Goal: Transaction & Acquisition: Purchase product/service

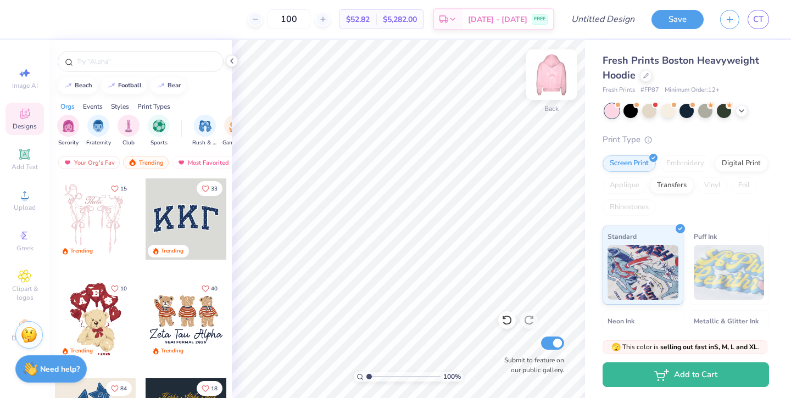
click at [548, 73] on img at bounding box center [551, 75] width 44 height 44
click at [741, 105] on icon at bounding box center [741, 109] width 9 height 9
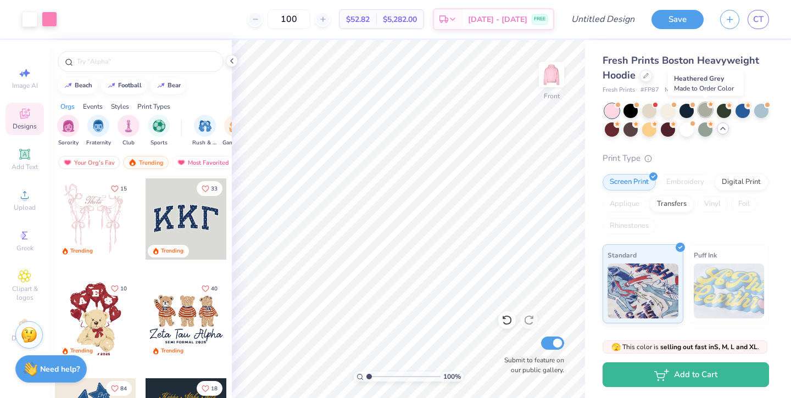
click at [704, 109] on div at bounding box center [705, 110] width 14 height 14
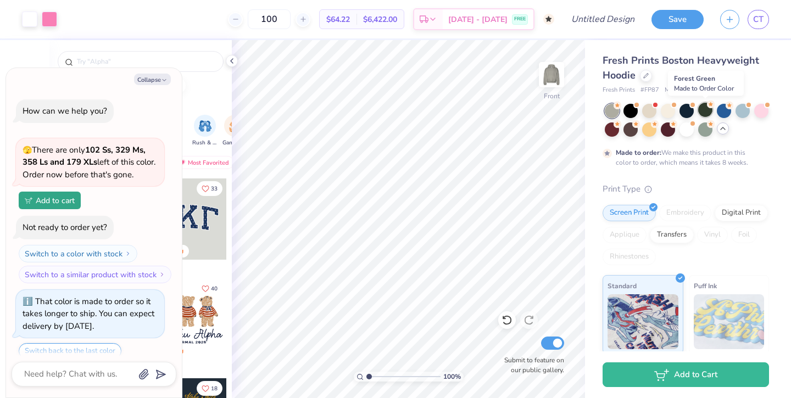
scroll to position [39, 0]
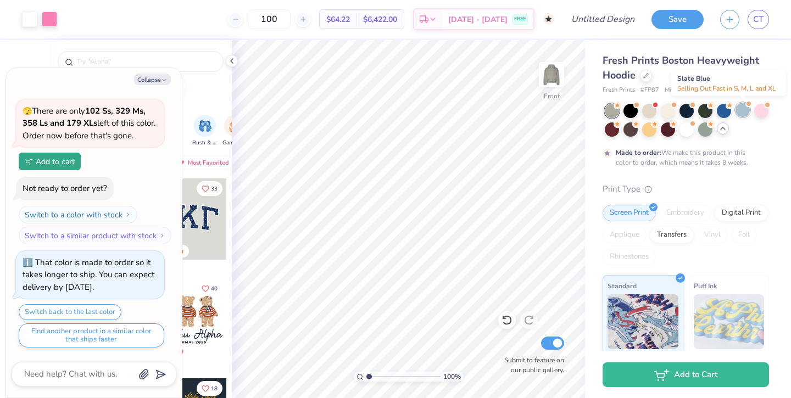
click at [747, 113] on div at bounding box center [742, 110] width 14 height 14
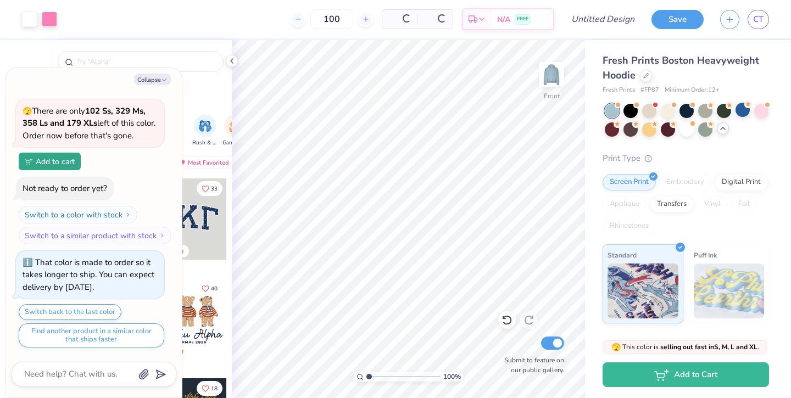
scroll to position [266, 0]
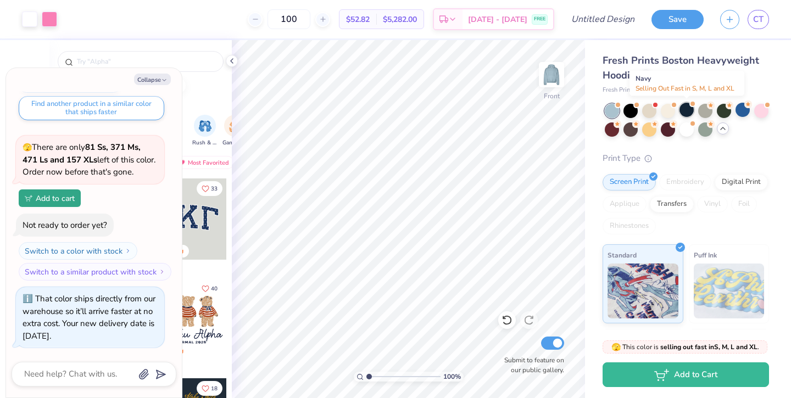
click at [680, 113] on div at bounding box center [686, 110] width 14 height 14
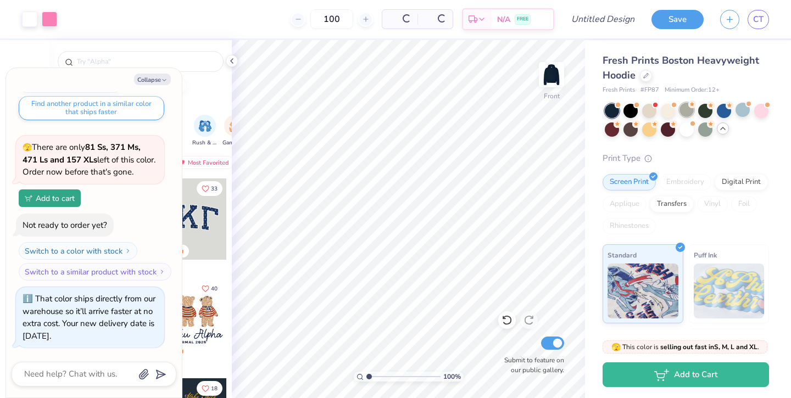
scroll to position [427, 0]
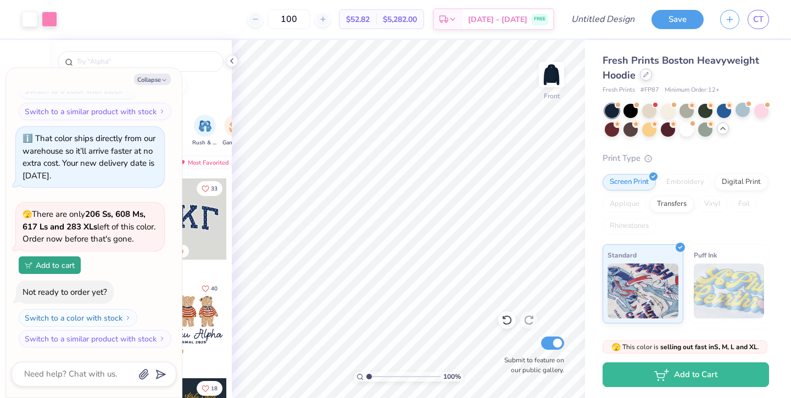
click at [648, 71] on div at bounding box center [646, 75] width 12 height 12
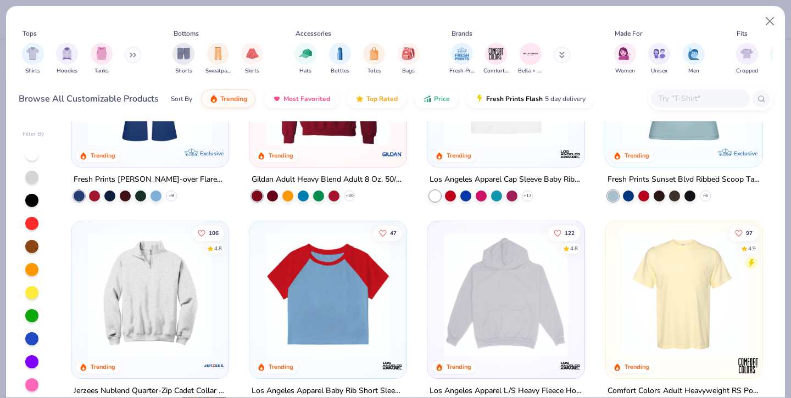
scroll to position [1016, 0]
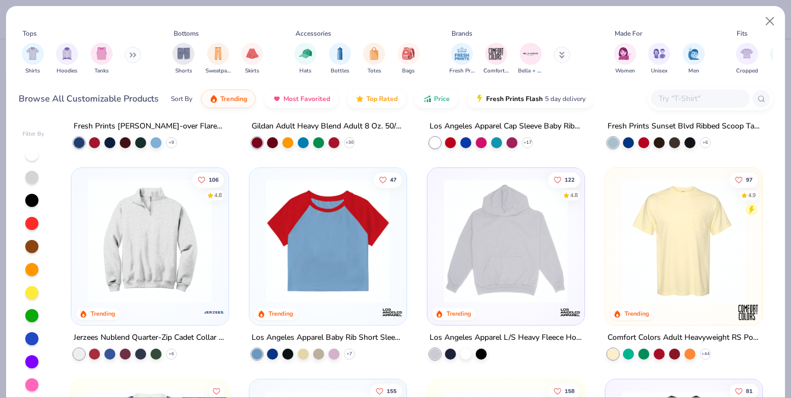
click at [503, 278] on img at bounding box center [505, 241] width 135 height 124
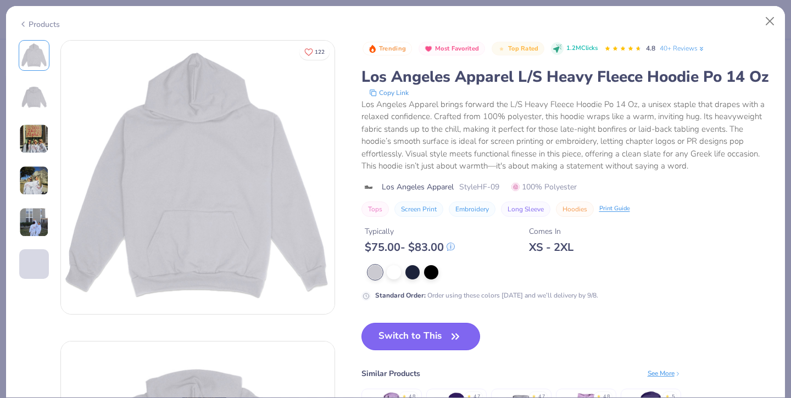
click at [432, 334] on button "Switch to This" at bounding box center [420, 336] width 119 height 27
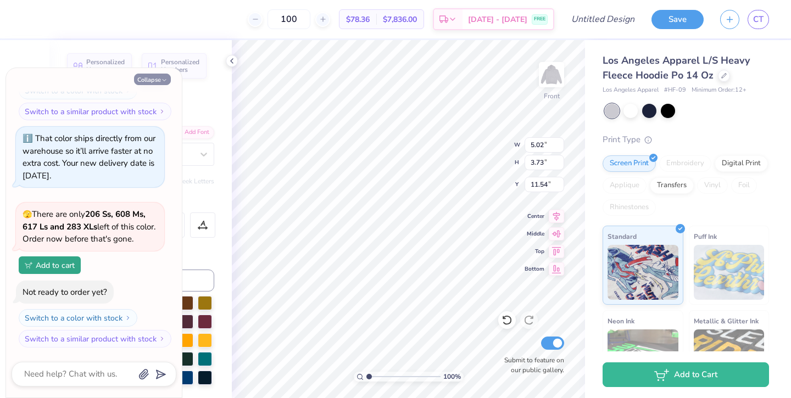
click at [161, 78] on icon "button" at bounding box center [164, 80] width 7 height 7
type textarea "x"
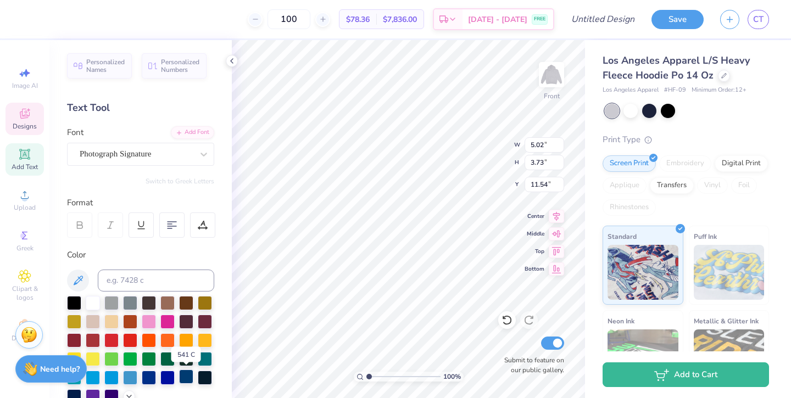
scroll to position [71, 0]
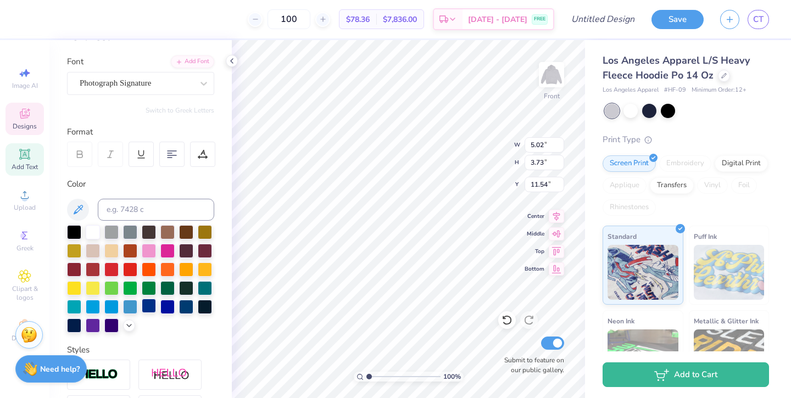
click at [147, 307] on div at bounding box center [149, 306] width 14 height 14
type input "3.72"
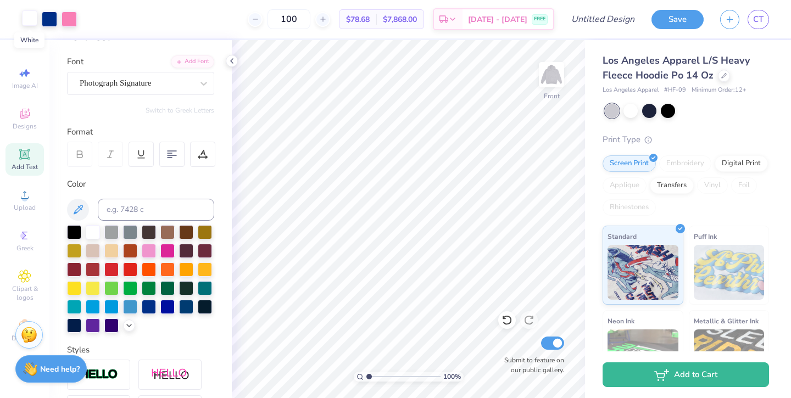
click at [30, 19] on div at bounding box center [29, 17] width 15 height 15
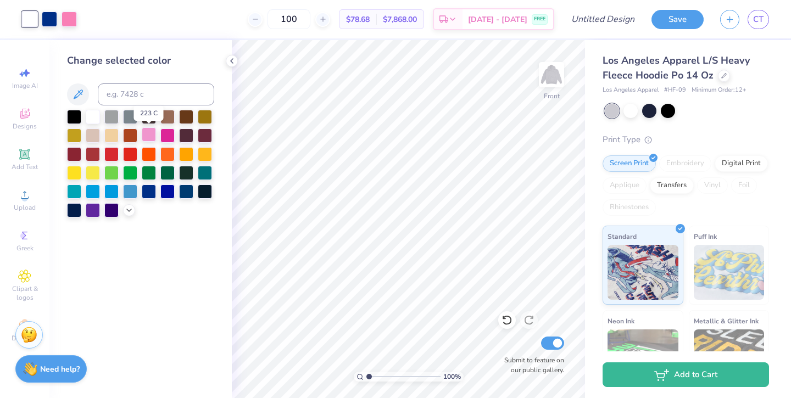
click at [150, 137] on div at bounding box center [149, 134] width 14 height 14
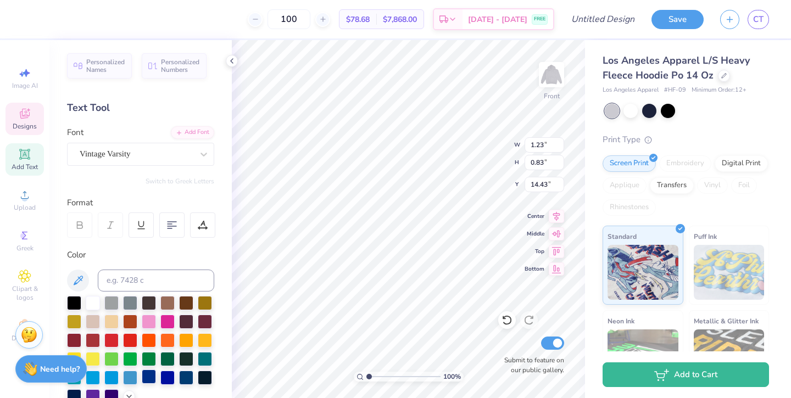
click at [146, 377] on div at bounding box center [149, 377] width 14 height 14
click at [490, 148] on div "100 % Front W 1.23 1.23 " H 0.83 0.83 " Y 14.43 14.43 " Center Middle Top Botto…" at bounding box center [408, 219] width 353 height 358
click at [149, 374] on div at bounding box center [149, 377] width 14 height 14
type input "0.76"
type input "0.73"
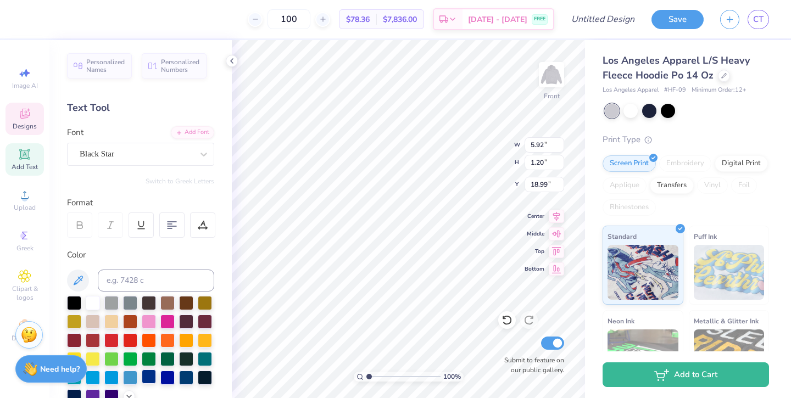
type input "18.26"
click at [148, 375] on div at bounding box center [149, 377] width 14 height 14
type input "4.29"
type input "0.97"
type input "17.99"
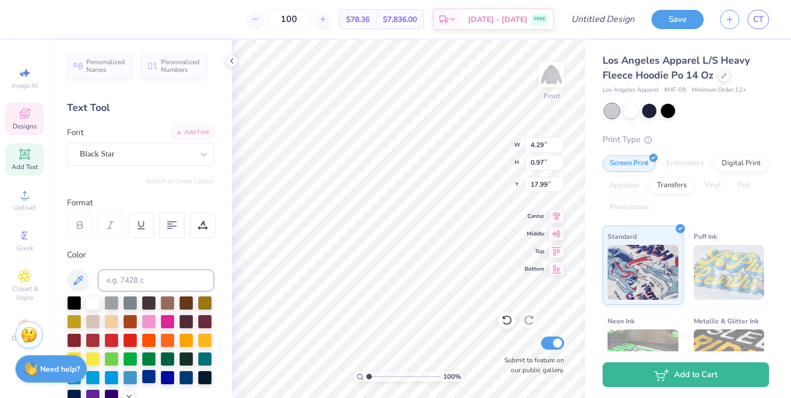
click at [146, 378] on div at bounding box center [149, 377] width 14 height 14
type input "4.26"
type input "0.96"
type input "18.02"
click at [143, 377] on div at bounding box center [149, 377] width 14 height 14
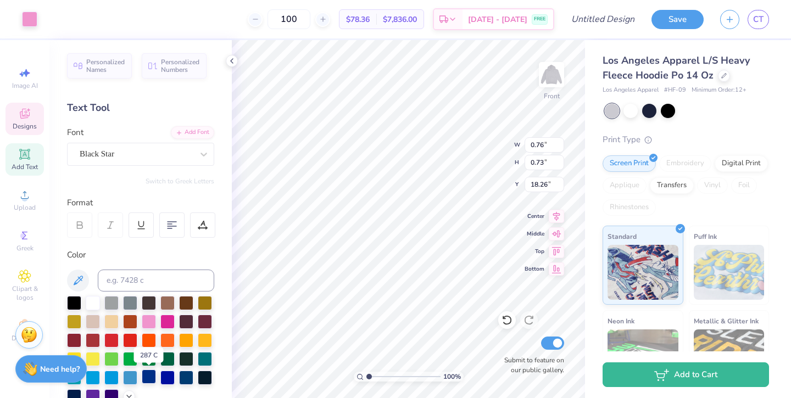
click at [147, 379] on div at bounding box center [149, 377] width 14 height 14
click at [148, 378] on div at bounding box center [149, 378] width 14 height 14
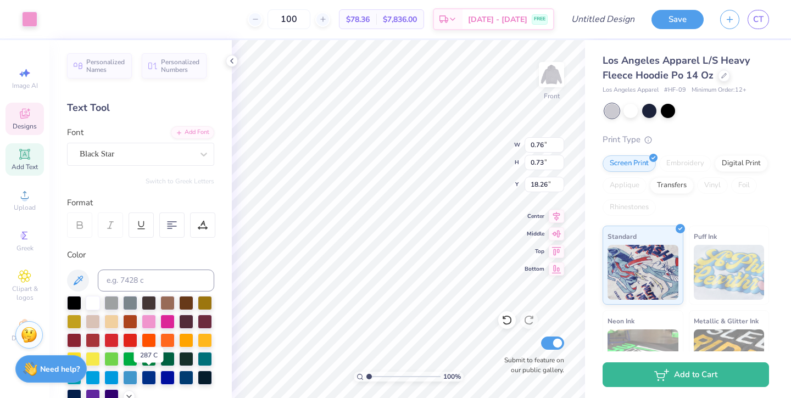
click at [169, 388] on div at bounding box center [140, 350] width 147 height 108
click at [145, 309] on div at bounding box center [149, 303] width 14 height 14
click at [186, 327] on div at bounding box center [140, 350] width 147 height 108
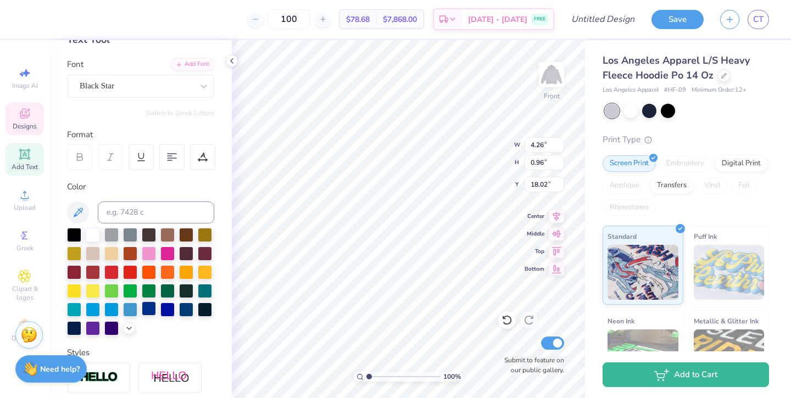
click at [153, 310] on div at bounding box center [149, 309] width 14 height 14
type textarea "Class of '26"
type input "5.92"
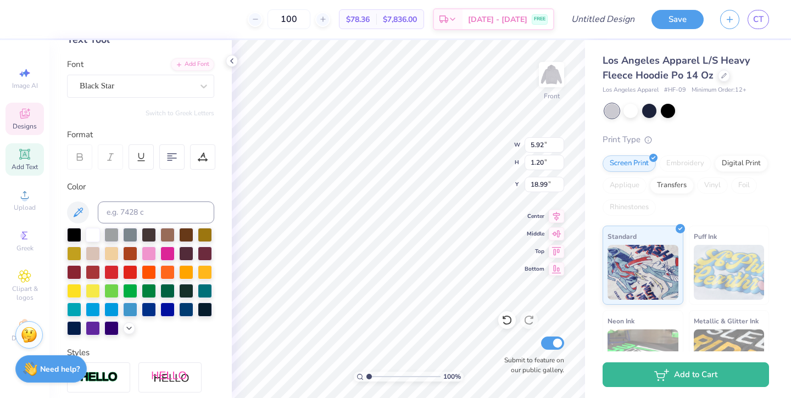
type input "1.20"
type input "18.99"
type textarea "seniors"
click at [468, 144] on div "100 % Front W 5.92 5.92 " H 1.20 1.20 " Y 18.99 18.99 " Center Middle Top Botto…" at bounding box center [408, 219] width 353 height 358
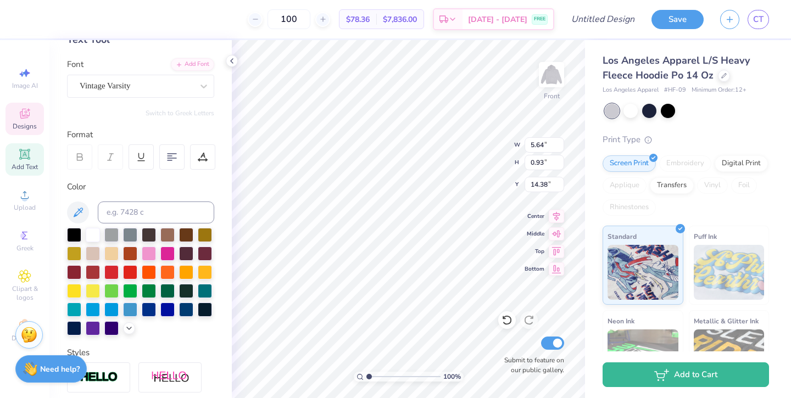
type textarea "SENIORS"
type input "3.36"
type input "0.68"
type input "19.25"
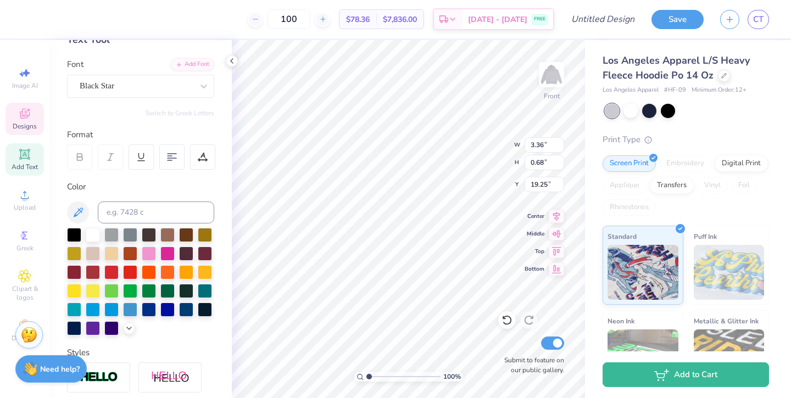
scroll to position [0, 0]
type textarea "c"
type textarea "C"
type textarea "class of 2026"
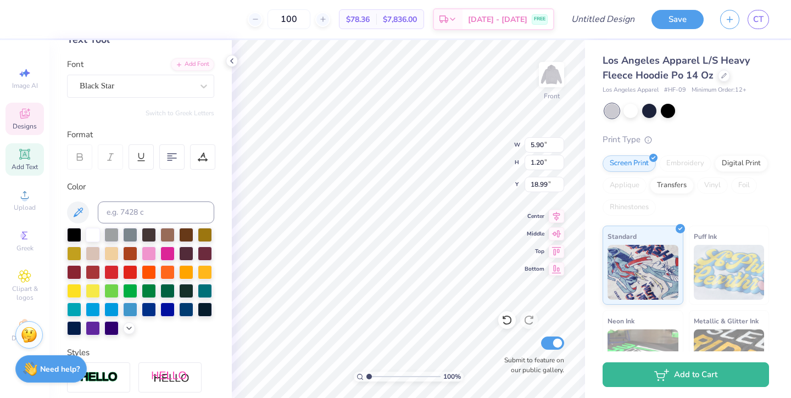
scroll to position [0, 2]
type textarea "class of '26"
click at [482, 138] on div "100 % Front W 5.90 5.90 " H 1.20 1.20 " Y 18.99 18.99 " Center Middle Top Botto…" at bounding box center [408, 219] width 353 height 358
type textarea "'26"
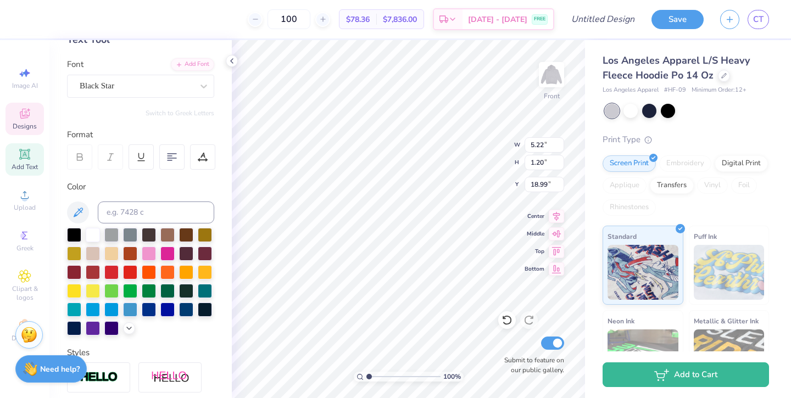
scroll to position [0, 0]
type textarea "s"
type textarea "S"
type textarea "s"
type textarea "S"
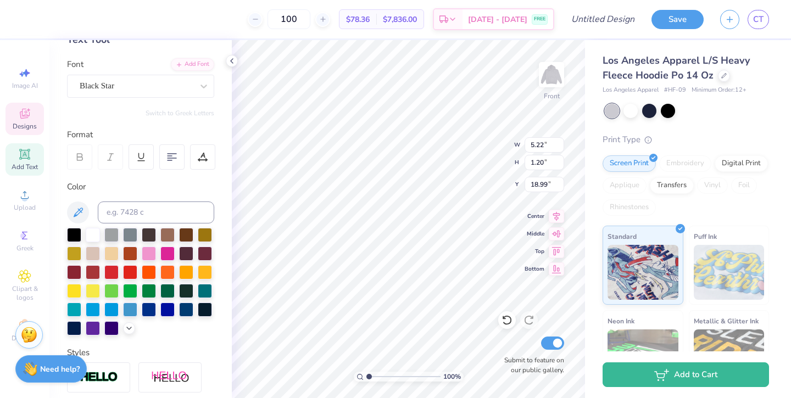
type textarea "seniors"
type textarea "fsha"
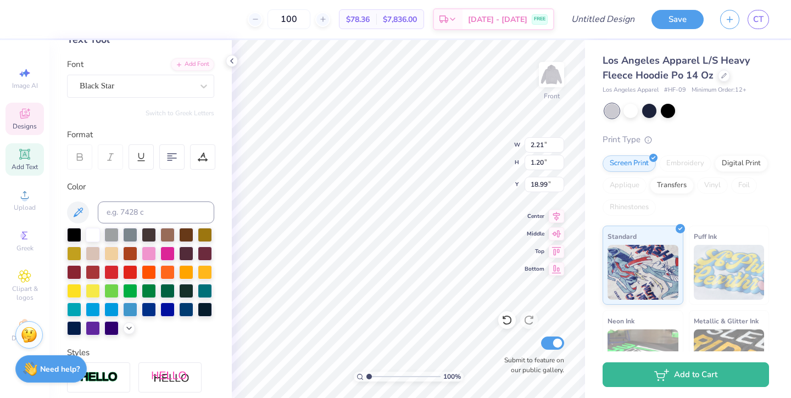
type textarea "tologs"
type textarea "'"
type textarea "f"
type textarea "'26"
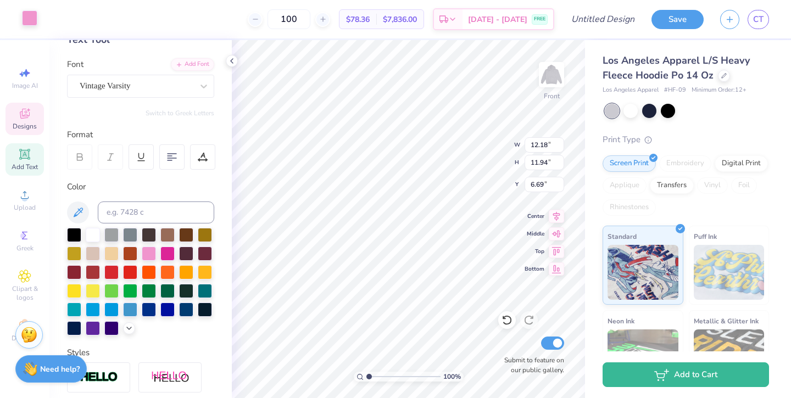
click at [27, 16] on div at bounding box center [29, 17] width 15 height 15
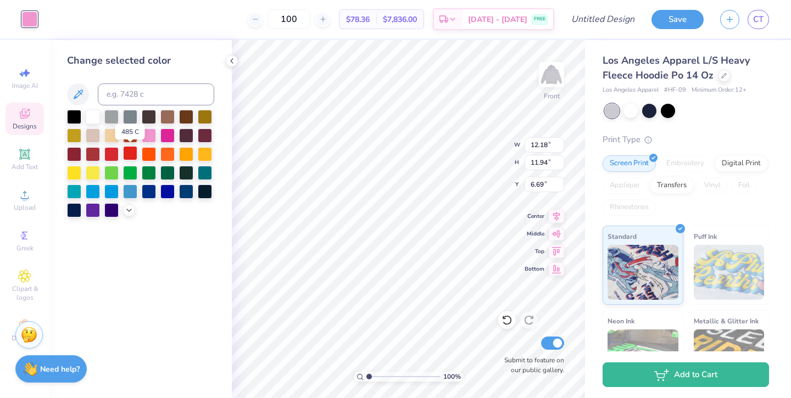
click at [132, 149] on div at bounding box center [130, 153] width 14 height 14
click at [87, 120] on div at bounding box center [93, 116] width 14 height 14
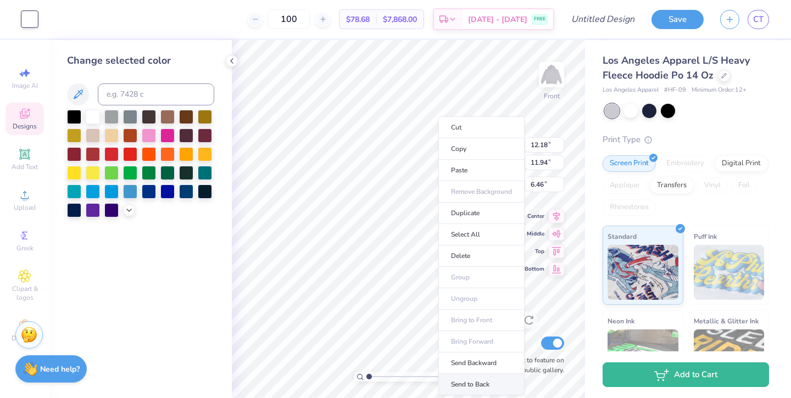
click at [478, 382] on li "Send to Back" at bounding box center [481, 384] width 86 height 21
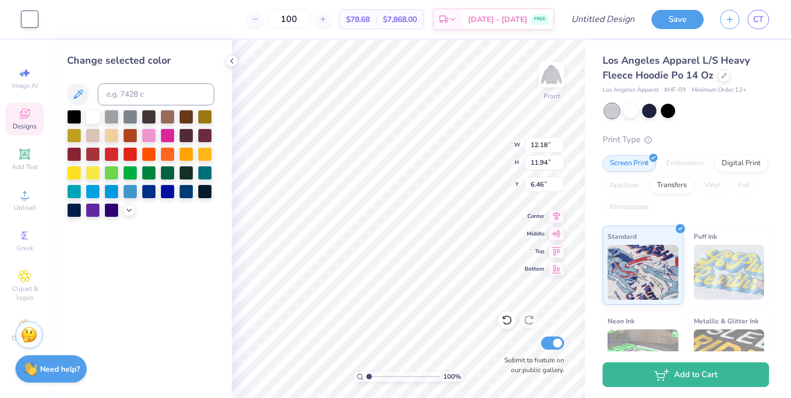
type input "6.69"
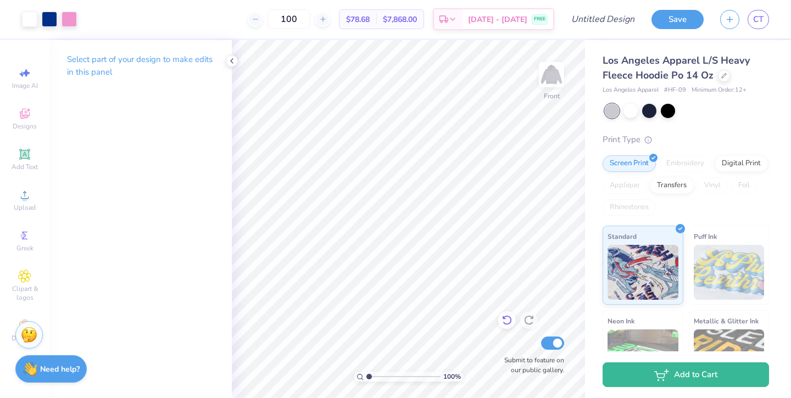
click at [508, 320] on icon at bounding box center [506, 320] width 11 height 11
click at [550, 81] on img at bounding box center [551, 75] width 44 height 44
click at [21, 115] on icon at bounding box center [24, 114] width 9 height 7
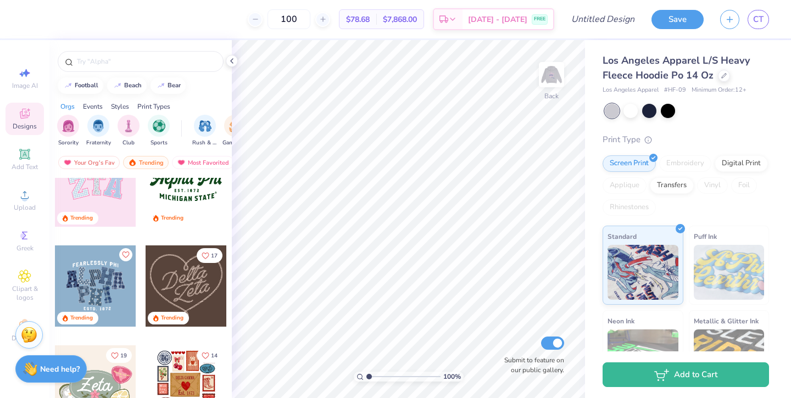
scroll to position [486, 0]
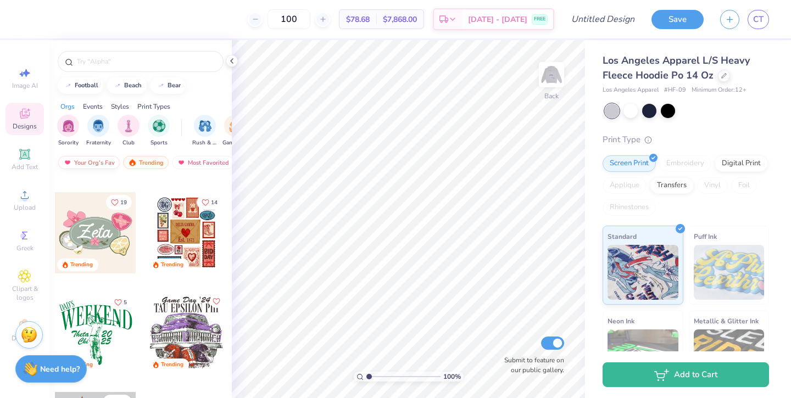
click at [76, 162] on div "Your Org's Fav" at bounding box center [89, 162] width 62 height 13
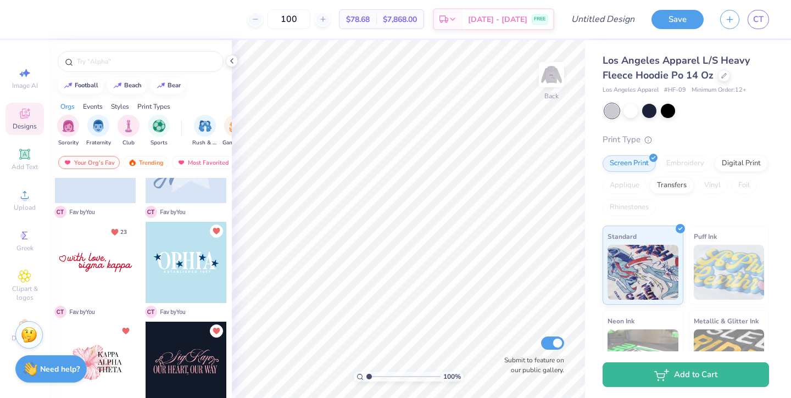
scroll to position [74, 0]
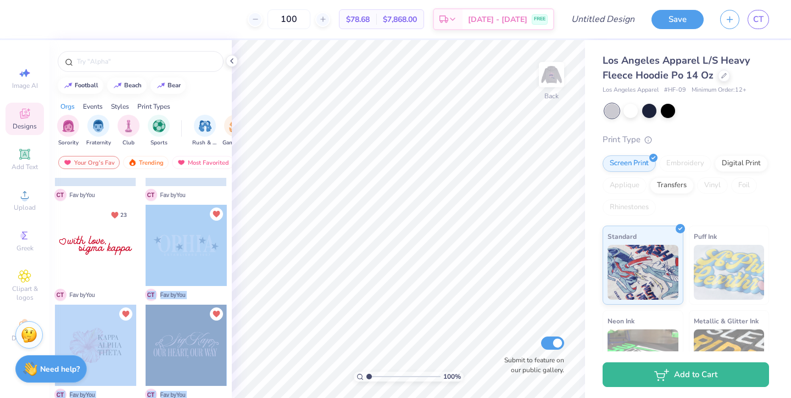
click at [449, 196] on div "100 $78.68 Per Item $7,868.00 Total Est. Delivery [DATE] - [DATE] FREE Design T…" at bounding box center [395, 199] width 791 height 398
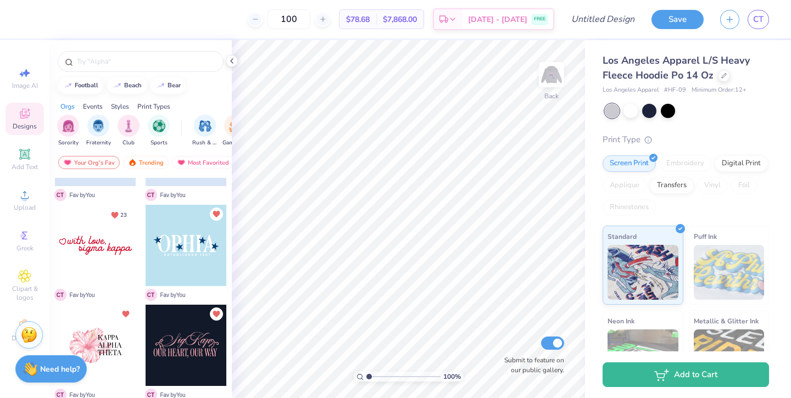
click at [183, 261] on div at bounding box center [186, 245] width 81 height 81
click at [48, 15] on div at bounding box center [49, 17] width 15 height 15
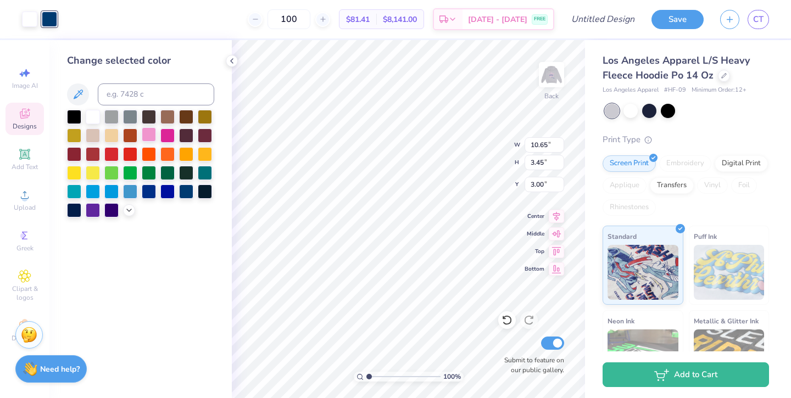
click at [149, 130] on div at bounding box center [149, 134] width 14 height 14
type input "3.70"
type input "5.80"
type input "1.88"
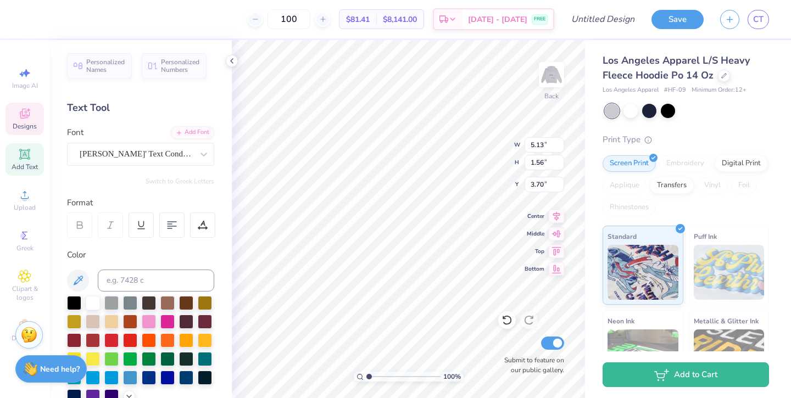
type textarea "F"
type textarea "SENIORS"
click at [19, 125] on span "Designs" at bounding box center [25, 126] width 24 height 9
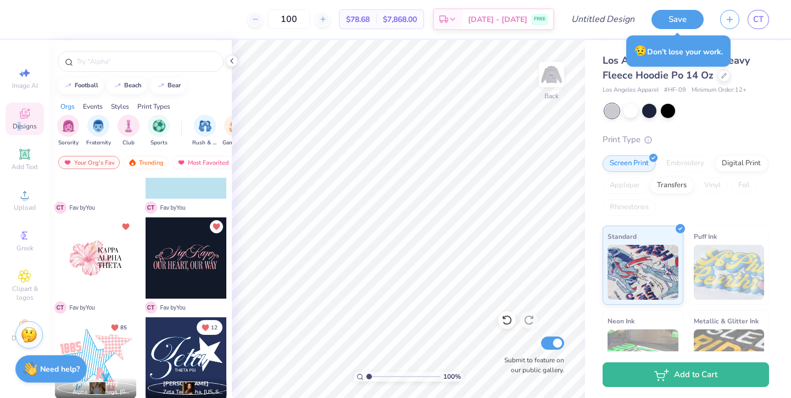
scroll to position [160, 0]
click at [175, 254] on div at bounding box center [186, 259] width 81 height 81
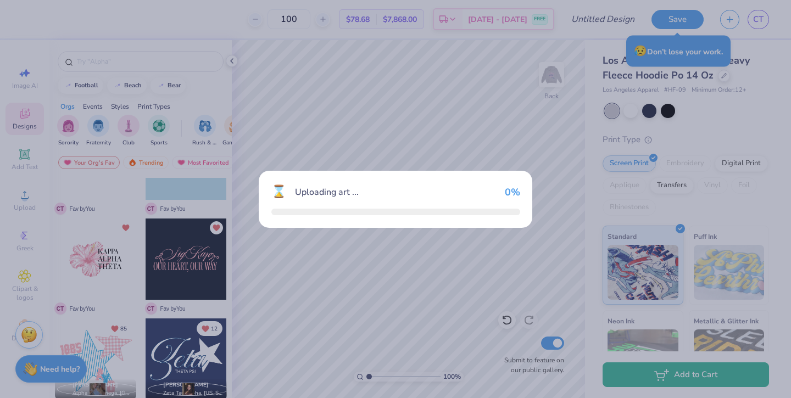
click at [175, 254] on div "⌛ Uploading art ... 0 %" at bounding box center [395, 199] width 791 height 398
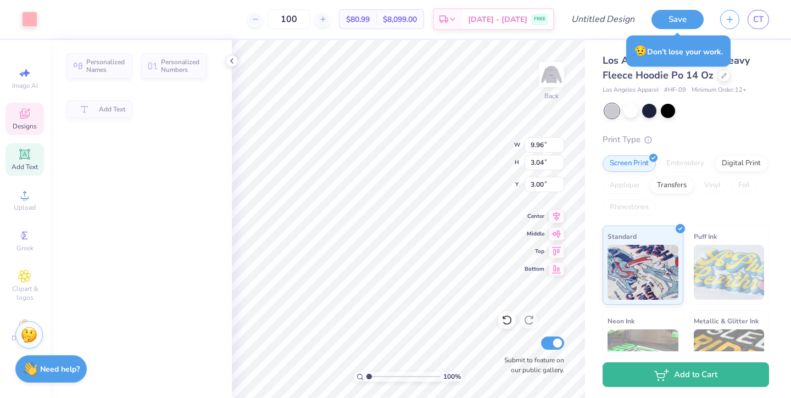
type input "9.96"
type input "3.04"
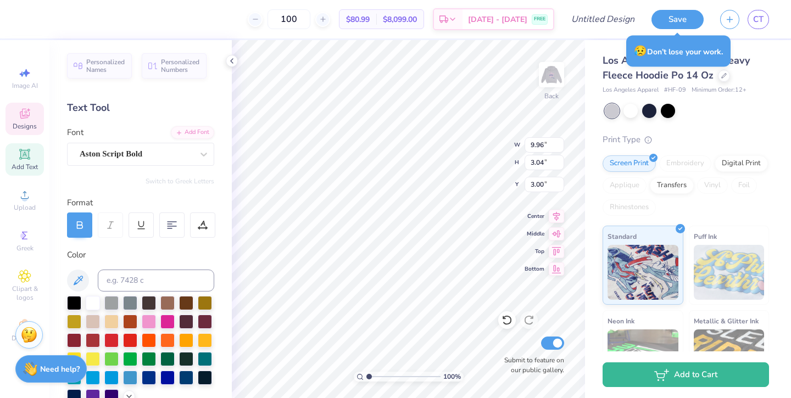
scroll to position [0, 0]
type textarea "Flintridge"
type input "12.29"
type input "1.83"
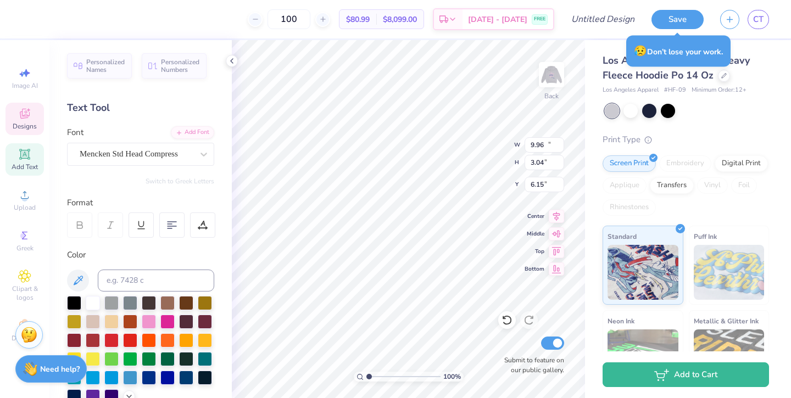
type input "6.15"
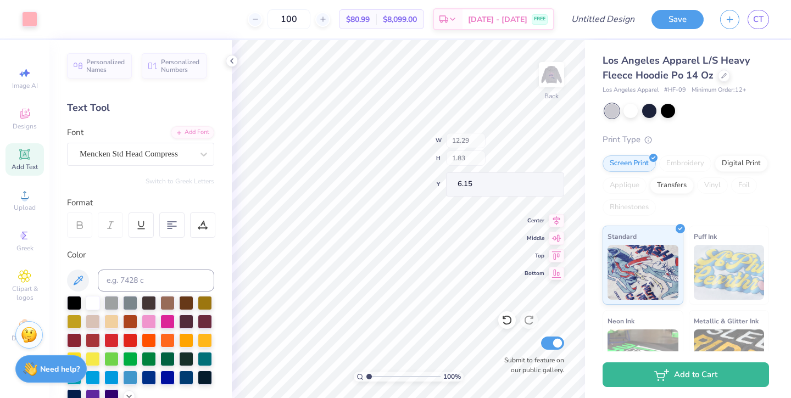
type input "4.86"
type input "3.12"
click at [557, 77] on img at bounding box center [551, 75] width 44 height 44
click at [545, 78] on img at bounding box center [551, 75] width 44 height 44
click at [13, 129] on span "Designs" at bounding box center [25, 126] width 24 height 9
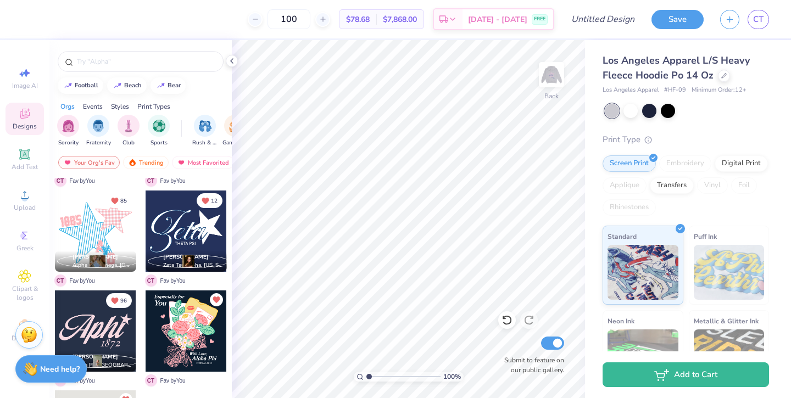
scroll to position [338, 0]
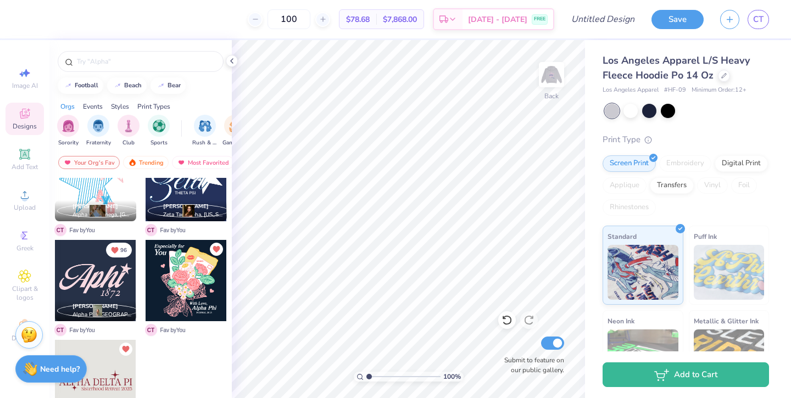
click at [98, 292] on div at bounding box center [95, 280] width 81 height 81
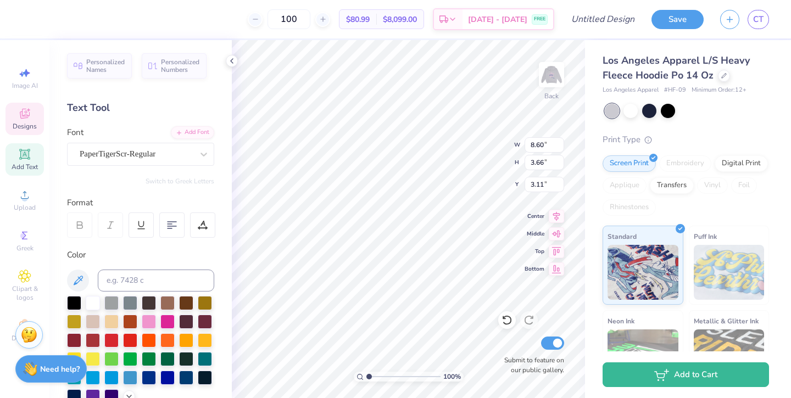
type textarea "fsha"
type input "2.46"
type input "1.27"
type input "6.26"
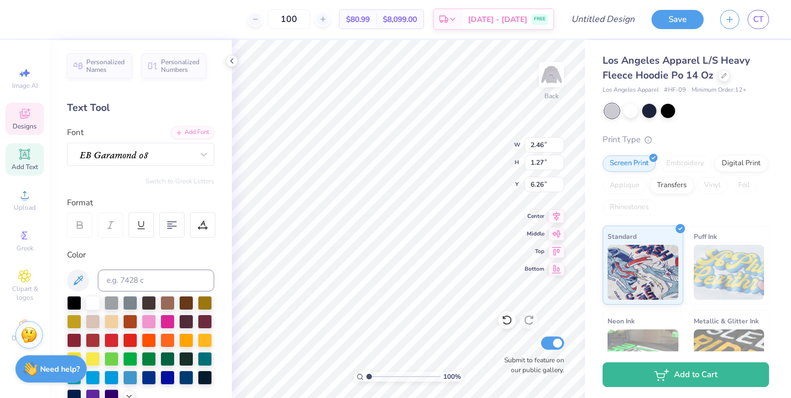
type textarea "1931"
click at [31, 15] on div at bounding box center [29, 17] width 15 height 15
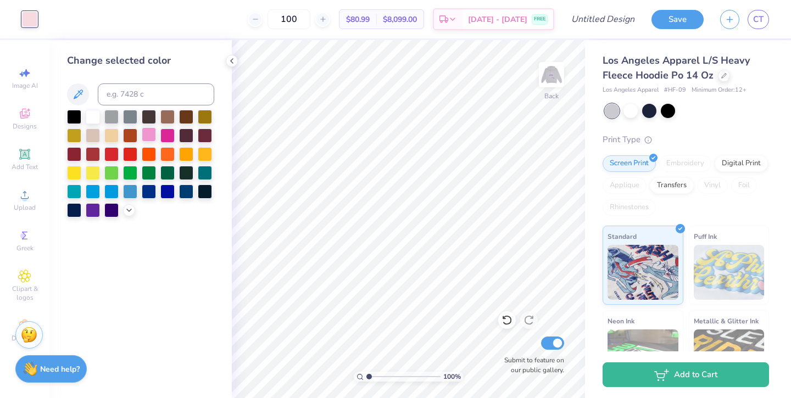
click at [148, 136] on div at bounding box center [149, 134] width 14 height 14
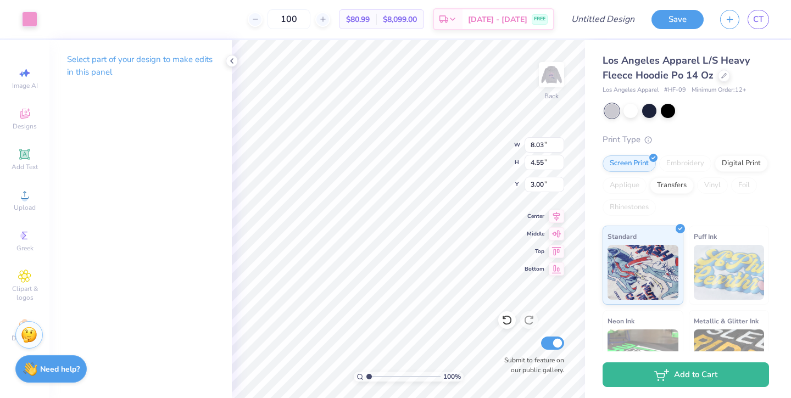
type input "4.41"
type input "2.50"
type input "3.84"
click at [554, 71] on img at bounding box center [551, 75] width 44 height 44
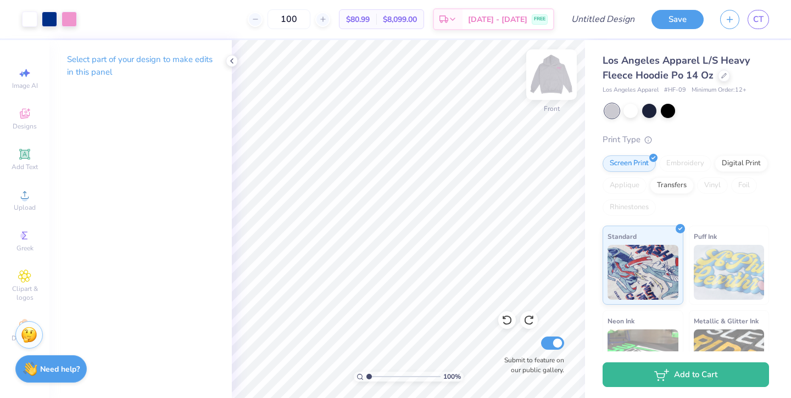
click at [550, 82] on img at bounding box center [551, 75] width 44 height 44
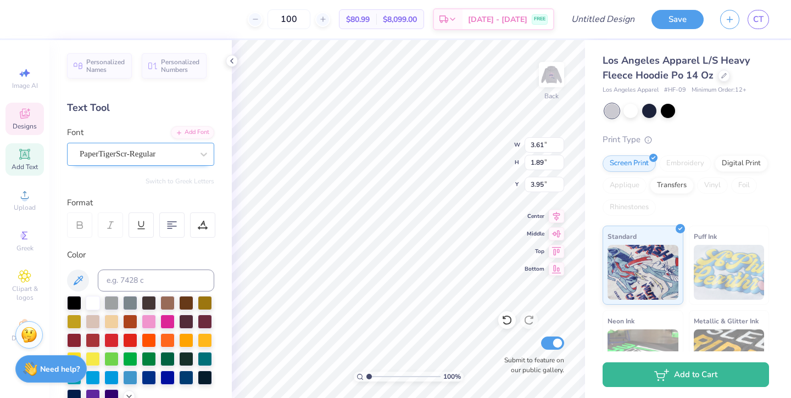
click at [188, 153] on div "PaperTigerScr-Regular" at bounding box center [136, 154] width 115 height 17
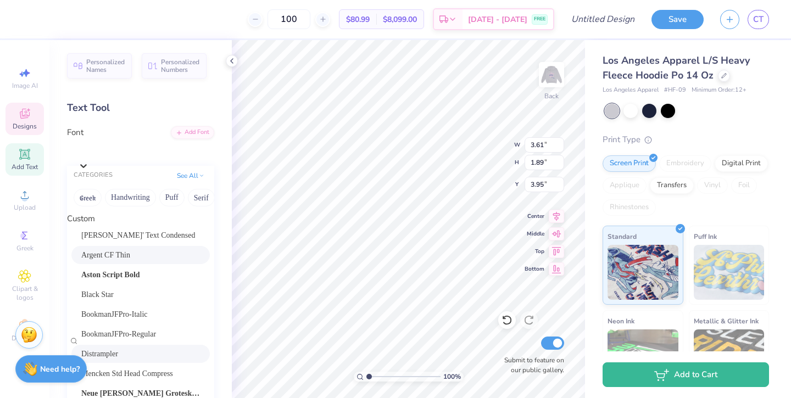
scroll to position [133, 0]
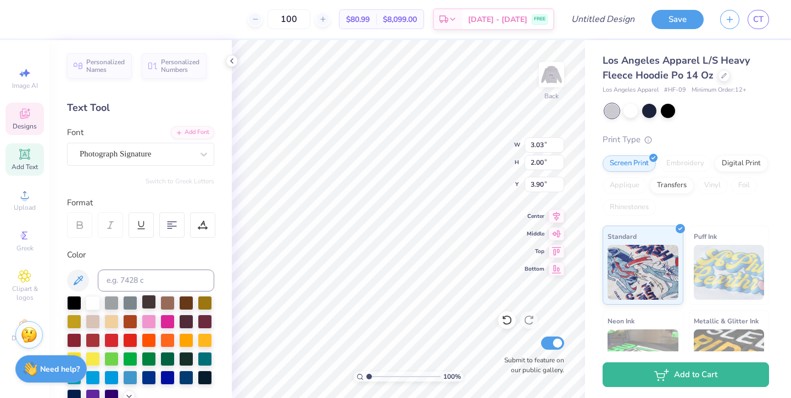
type input "3.03"
type input "2.00"
type input "3.90"
click at [146, 375] on div at bounding box center [149, 377] width 14 height 14
type textarea "2026"
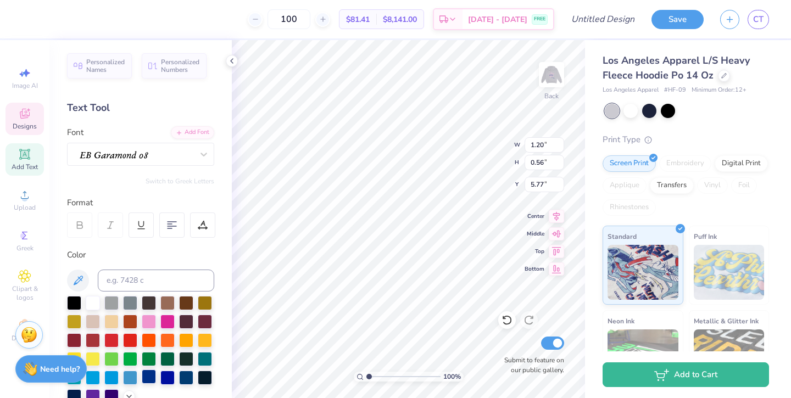
scroll to position [0, 0]
click at [92, 303] on div at bounding box center [93, 302] width 14 height 14
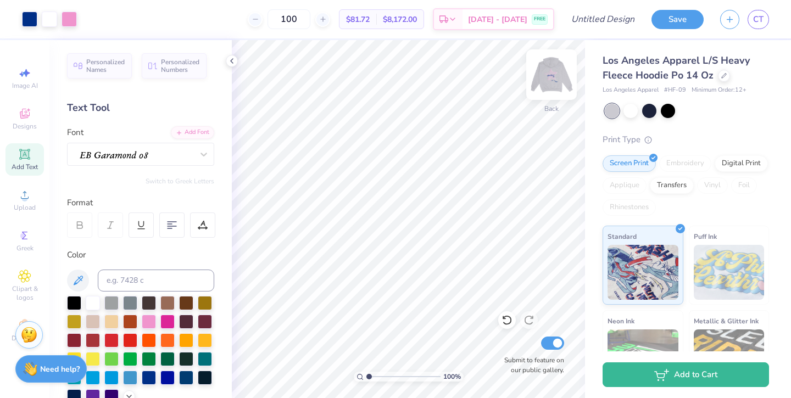
click at [558, 74] on img at bounding box center [551, 75] width 44 height 44
click at [559, 85] on img at bounding box center [551, 75] width 44 height 44
type textarea "seniors"
click at [555, 77] on img at bounding box center [551, 75] width 44 height 44
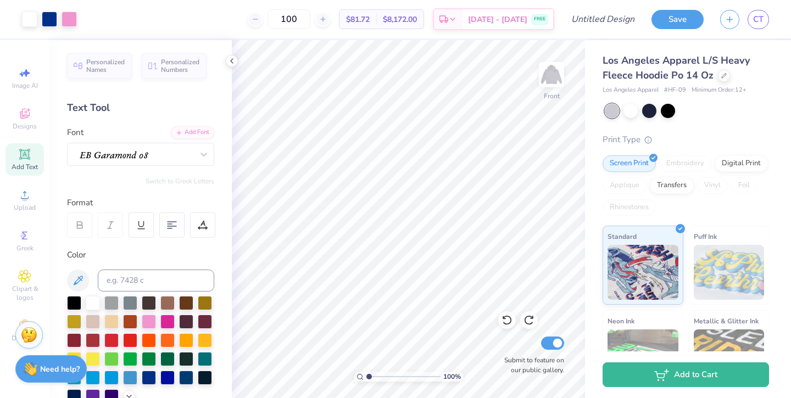
click at [555, 77] on img at bounding box center [551, 75] width 22 height 22
type input "13.70"
type input "5.00"
click at [553, 74] on img at bounding box center [551, 75] width 44 height 44
click at [538, 85] on img at bounding box center [551, 75] width 44 height 44
